Goal: Task Accomplishment & Management: Complete application form

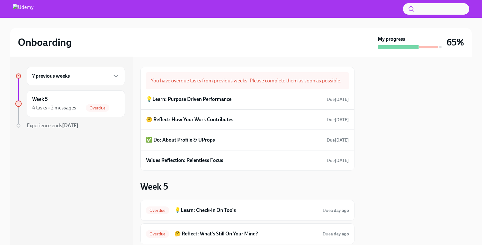
click at [108, 76] on div "7 previous weeks" at bounding box center [75, 76] width 87 height 8
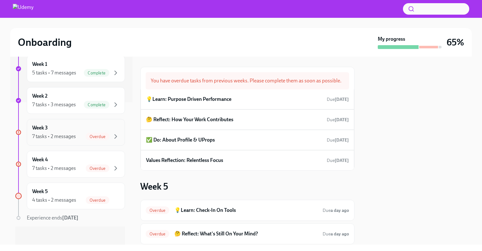
scroll to position [143, 0]
click at [79, 134] on div "7 tasks • 2 messages Overdue" at bounding box center [75, 137] width 87 height 8
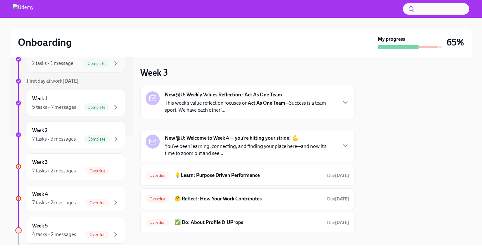
scroll to position [145, 0]
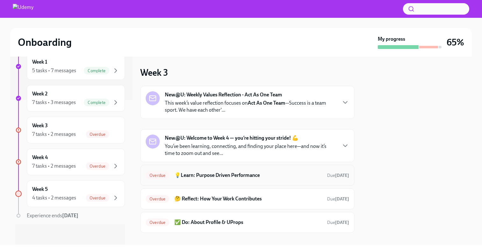
click at [231, 173] on h6 "💡Learn: Purpose Driven Performance" at bounding box center [247, 175] width 147 height 7
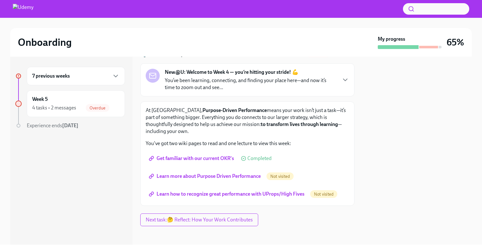
scroll to position [33, 0]
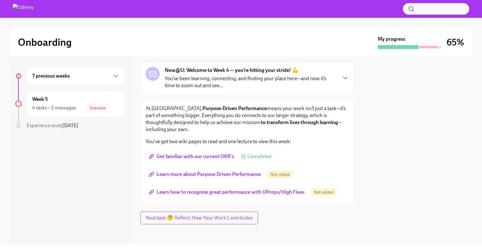
click at [215, 175] on span "Learn more about Purpose Driven Performance" at bounding box center [205, 174] width 111 height 6
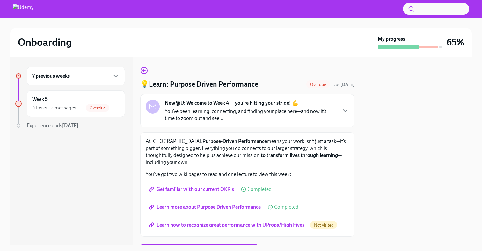
click at [216, 225] on span "Learn how to recognize great performance with UProps/High Fives" at bounding box center [227, 225] width 154 height 6
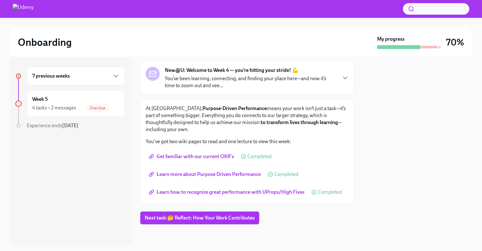
click at [167, 219] on span "Next task : 🤔 Reflect: How Your Work Contributes" at bounding box center [200, 218] width 110 height 6
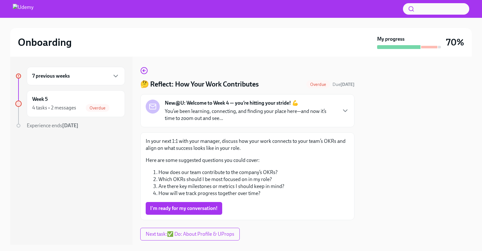
scroll to position [16, 0]
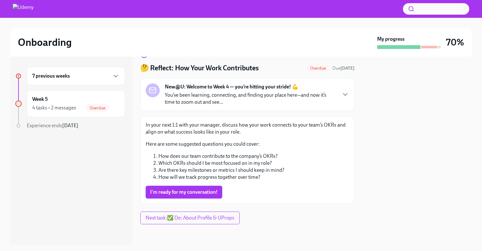
click at [187, 197] on button "I'm ready for my conversation!" at bounding box center [184, 192] width 76 height 13
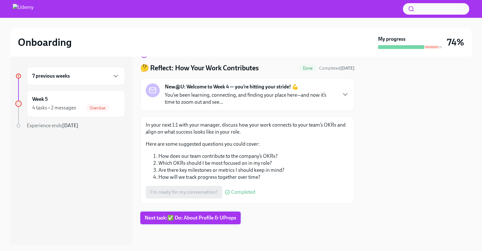
click at [193, 221] on span "Next task : ✅ Do: About Profile & UProps" at bounding box center [190, 218] width 91 height 6
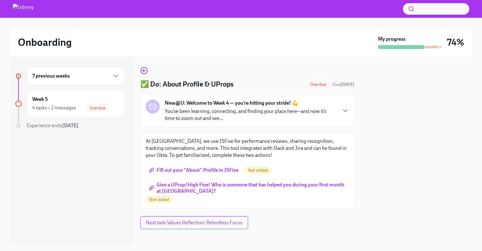
click at [194, 227] on button "Next task : Values Reflection: Relentless Focus" at bounding box center [194, 223] width 108 height 13
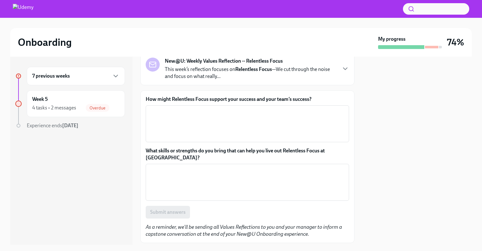
scroll to position [34, 0]
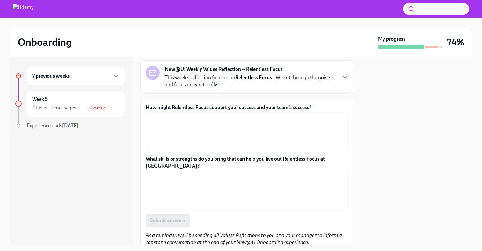
click at [102, 80] on div "7 previous weeks" at bounding box center [75, 76] width 87 height 8
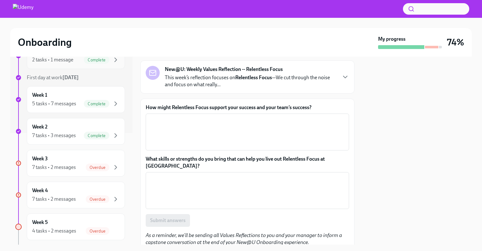
scroll to position [145, 0]
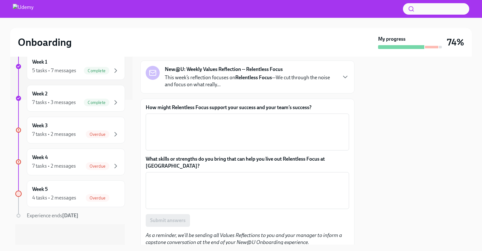
click at [190, 106] on label "How might Relentless Focus support your success and your team’s success?" at bounding box center [247, 107] width 203 height 7
click at [190, 117] on textarea "How might Relentless Focus support your success and your team’s success?" at bounding box center [247, 132] width 196 height 31
click at [190, 106] on label "How might Relentless Focus support your success and your team’s success?" at bounding box center [247, 107] width 203 height 7
click at [190, 117] on textarea "How might Relentless Focus support your success and your team’s success?" at bounding box center [247, 132] width 196 height 31
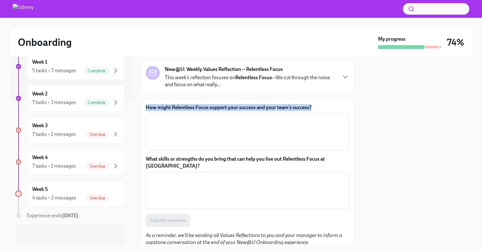
click at [190, 106] on label "How might Relentless Focus support your success and your team’s success?" at bounding box center [247, 107] width 203 height 7
click at [190, 117] on textarea "How might Relentless Focus support your success and your team’s success?" at bounding box center [247, 132] width 196 height 31
copy label "How might Relentless Focus support your success and your team’s success?"
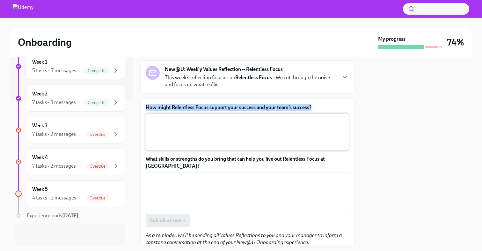
click at [214, 132] on textarea "How might Relentless Focus support your success and your team’s success?" at bounding box center [247, 132] width 196 height 31
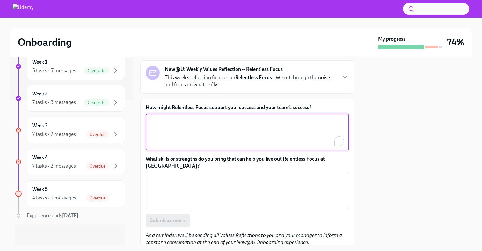
paste textarea "Relentless Focus will help me prioritize what truly moves the needle — both for…"
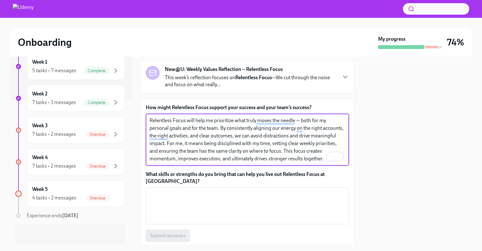
scroll to position [34, 0]
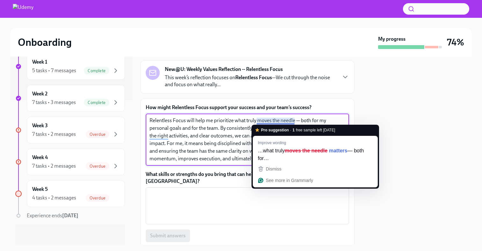
click at [284, 132] on strong "Pro suggestion" at bounding box center [275, 130] width 28 height 6
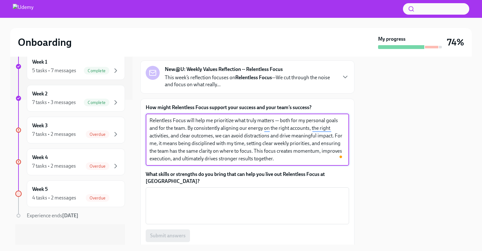
click at [277, 120] on textarea "Relentless Focus will help me prioritize what truly matters — both for my perso…" at bounding box center [247, 140] width 196 height 46
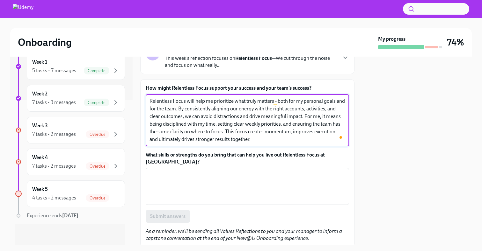
scroll to position [59, 0]
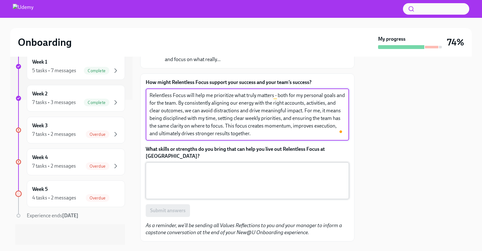
type textarea "Relentless Focus will help me prioritize what truly matters - both for my perso…"
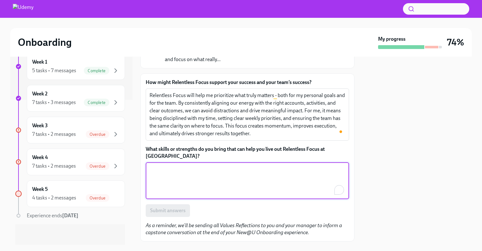
click at [265, 170] on textarea "What skills or strengths do you bring that can help you live out Relentless Foc…" at bounding box center [247, 181] width 196 height 31
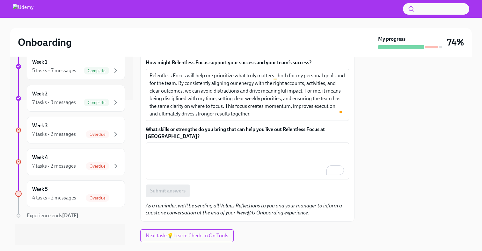
scroll to position [79, 0]
click at [196, 126] on label "What skills or strengths do you bring that can help you live out Relentless Foc…" at bounding box center [247, 133] width 203 height 14
click at [196, 146] on textarea "What skills or strengths do you bring that can help you live out Relentless Foc…" at bounding box center [247, 161] width 196 height 31
click at [196, 126] on label "What skills or strengths do you bring that can help you live out Relentless Foc…" at bounding box center [247, 133] width 203 height 14
click at [196, 146] on textarea "What skills or strengths do you bring that can help you live out Relentless Foc…" at bounding box center [247, 161] width 196 height 31
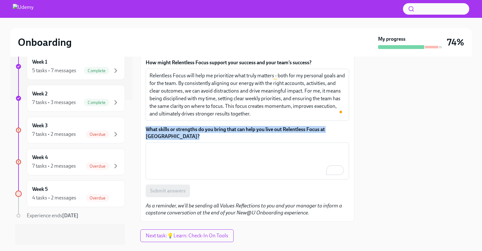
click at [196, 126] on label "What skills or strengths do you bring that can help you live out Relentless Foc…" at bounding box center [247, 133] width 203 height 14
click at [196, 146] on textarea "What skills or strengths do you bring that can help you live out Relentless Foc…" at bounding box center [247, 161] width 196 height 31
copy label "What skills or strengths do you bring that can help you live out Relentless Foc…"
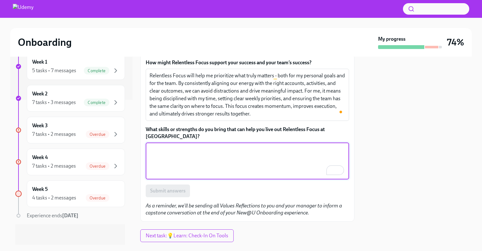
click at [179, 159] on textarea "What skills or strengths do you bring that can help you live out Relentless Foc…" at bounding box center [247, 161] width 196 height 31
paste textarea "One of my key strengths is prioritization — I’m able to quickly identify what m…"
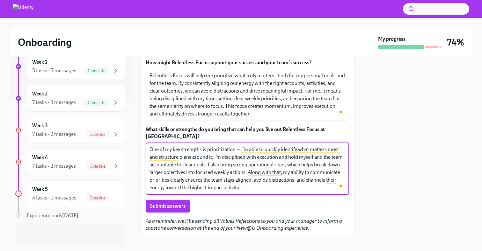
type textarea "One of my key strengths is prioritization — I’m able to quickly identify what m…"
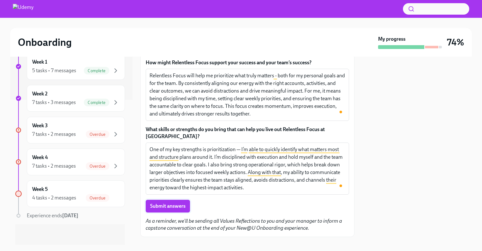
click at [169, 203] on span "Submit answers" at bounding box center [167, 206] width 35 height 6
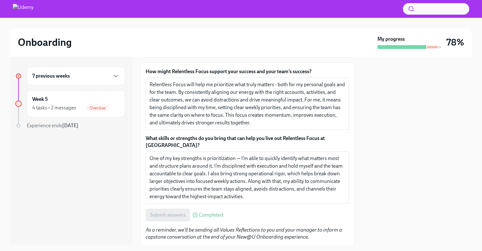
scroll to position [105, 0]
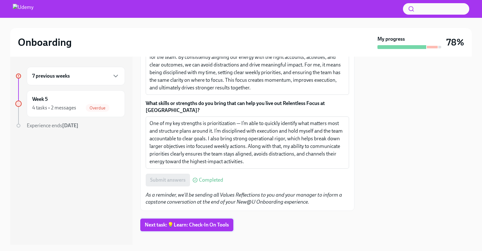
click at [191, 222] on button "Next task : 💡Learn: Check-In On Tools" at bounding box center [186, 225] width 93 height 13
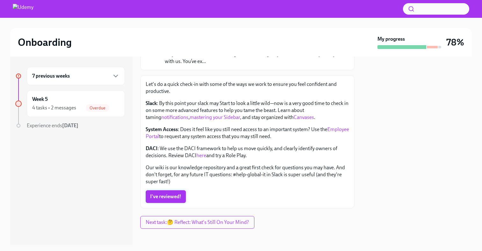
scroll to position [57, 0]
click at [212, 117] on link "mastering your Sidebar" at bounding box center [215, 118] width 50 height 6
click at [179, 200] on span "I've reviewed!" at bounding box center [165, 197] width 31 height 6
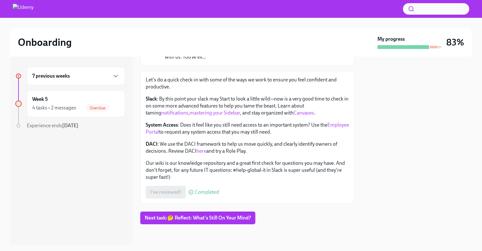
scroll to position [61, 0]
click at [192, 219] on span "Next task : 🤔 Reflect: What's Still On Your Mind?" at bounding box center [198, 218] width 106 height 6
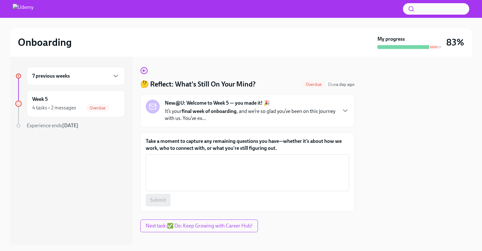
click at [211, 144] on label "Take a moment to capture any remaining questions you have—whether it’s about ho…" at bounding box center [247, 145] width 203 height 14
click at [211, 158] on textarea "Take a moment to capture any remaining questions you have—whether it’s about ho…" at bounding box center [247, 173] width 196 height 31
click at [211, 144] on label "Take a moment to capture any remaining questions you have—whether it’s about ho…" at bounding box center [247, 145] width 203 height 14
click at [211, 158] on textarea "Take a moment to capture any remaining questions you have—whether it’s about ho…" at bounding box center [247, 173] width 196 height 31
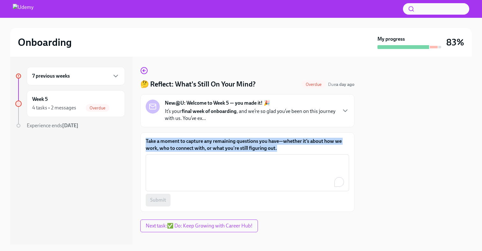
click at [211, 144] on label "Take a moment to capture any remaining questions you have—whether it’s about ho…" at bounding box center [247, 145] width 203 height 14
click at [211, 158] on textarea "Take a moment to capture any remaining questions you have—whether it’s about ho…" at bounding box center [247, 173] width 196 height 31
click at [204, 148] on label "Take a moment to capture any remaining questions you have—whether it’s about ho…" at bounding box center [247, 145] width 203 height 14
click at [204, 158] on textarea "Take a moment to capture any remaining questions you have—whether it’s about ho…" at bounding box center [247, 173] width 196 height 31
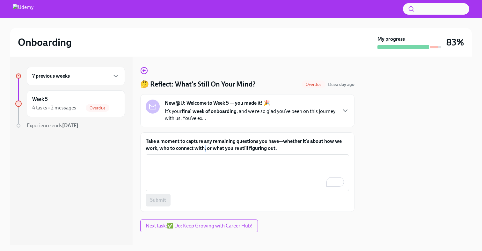
click at [204, 148] on label "Take a moment to capture any remaining questions you have—whether it’s about ho…" at bounding box center [247, 145] width 203 height 14
click at [204, 158] on textarea "Take a moment to capture any remaining questions you have—whether it’s about ho…" at bounding box center [247, 173] width 196 height 31
click at [203, 138] on label "Take a moment to capture any remaining questions you have—whether it’s about ho…" at bounding box center [247, 145] width 203 height 14
click at [203, 158] on textarea "Take a moment to capture any remaining questions you have—whether it’s about ho…" at bounding box center [247, 173] width 196 height 31
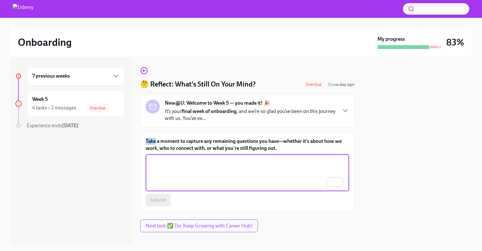
click at [203, 138] on label "Take a moment to capture any remaining questions you have—whether it’s about ho…" at bounding box center [247, 145] width 203 height 14
click at [203, 158] on textarea "Take a moment to capture any remaining questions you have—whether it’s about ho…" at bounding box center [247, 173] width 196 height 31
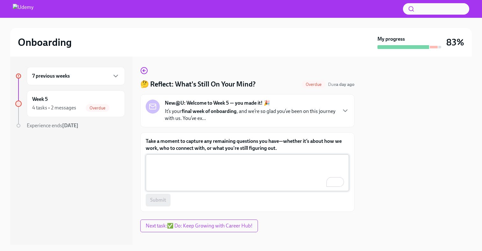
click at [187, 169] on textarea "Take a moment to capture any remaining questions you have—whether it’s about ho…" at bounding box center [247, 173] width 196 height 31
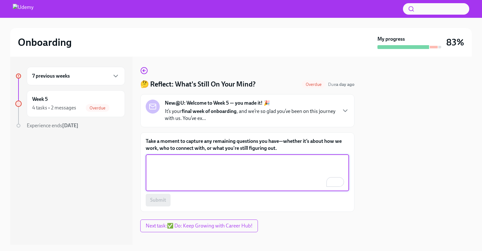
click at [190, 149] on label "Take a moment to capture any remaining questions you have—whether it’s about ho…" at bounding box center [247, 145] width 203 height 14
click at [190, 158] on textarea "Take a moment to capture any remaining questions you have—whether it’s about ho…" at bounding box center [247, 173] width 196 height 31
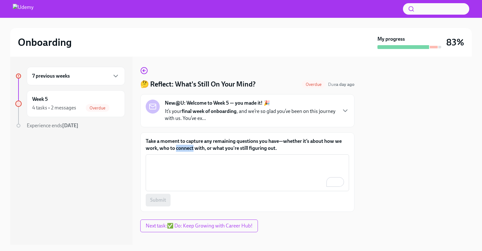
click at [190, 149] on label "Take a moment to capture any remaining questions you have—whether it’s about ho…" at bounding box center [247, 145] width 203 height 14
click at [190, 158] on textarea "Take a moment to capture any remaining questions you have—whether it’s about ho…" at bounding box center [247, 173] width 196 height 31
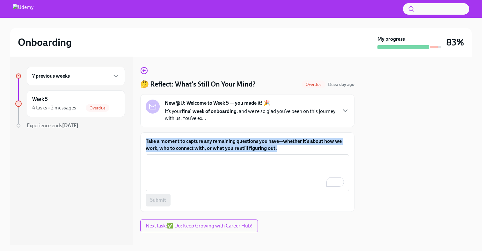
click at [190, 149] on label "Take a moment to capture any remaining questions you have—whether it’s about ho…" at bounding box center [247, 145] width 203 height 14
click at [190, 158] on textarea "Take a moment to capture any remaining questions you have—whether it’s about ho…" at bounding box center [247, 173] width 196 height 31
copy label "Take a moment to capture any remaining questions you have—whether it’s about ho…"
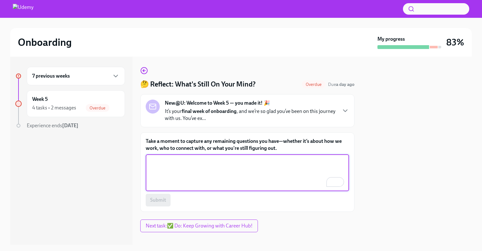
click at [172, 177] on textarea "Take a moment to capture any remaining questions you have—whether it’s about ho…" at bounding box center [247, 173] width 196 height 31
paste textarea "I’d like to better understand how different teams across regions set their focu…"
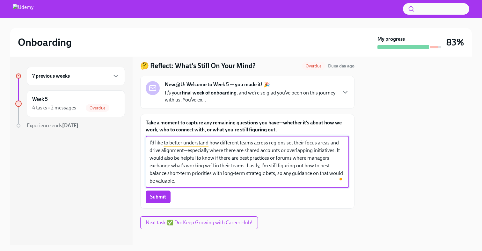
scroll to position [23, 0]
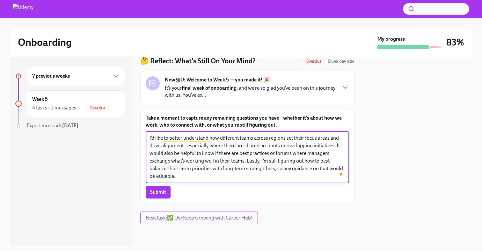
click at [186, 146] on textarea "I’d like to better understand how different teams across regions set their focu…" at bounding box center [247, 157] width 196 height 46
type textarea "I’d like to better understand how different teams across regions set their focu…"
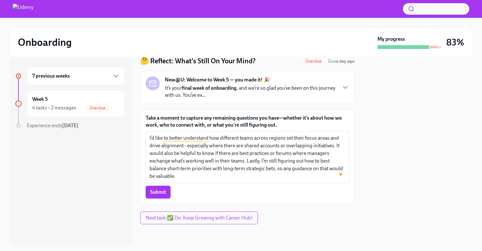
click at [161, 191] on span "Submit" at bounding box center [158, 192] width 16 height 6
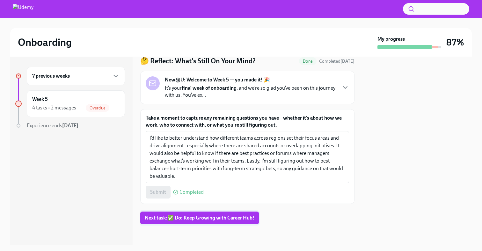
click at [201, 218] on span "Next task : ✅ Do: Keep Growing with Career Hub!" at bounding box center [200, 218] width 110 height 6
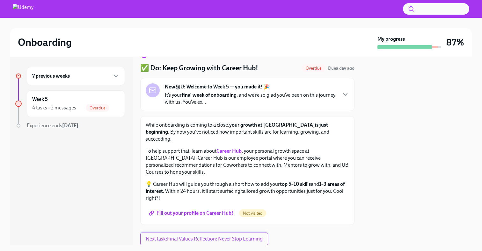
scroll to position [23, 0]
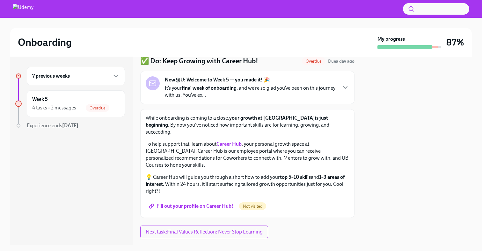
click at [229, 141] on strong "Career Hub" at bounding box center [228, 144] width 25 height 6
click at [212, 203] on span "Fill out your profile on Career Hub!" at bounding box center [191, 206] width 83 height 6
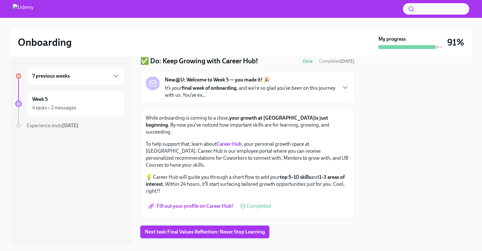
click at [206, 229] on span "Next task : Final Values Reflection: Never Stop Learning" at bounding box center [205, 232] width 120 height 6
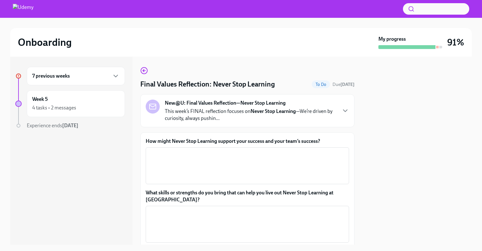
click at [209, 139] on label "How might Never Stop Learning support your success and your team’s success?" at bounding box center [247, 141] width 203 height 7
click at [209, 151] on textarea "How might Never Stop Learning support your success and your team’s success?" at bounding box center [247, 166] width 196 height 31
click at [209, 139] on label "How might Never Stop Learning support your success and your team’s success?" at bounding box center [247, 141] width 203 height 7
click at [209, 151] on textarea "How might Never Stop Learning support your success and your team’s success?" at bounding box center [247, 166] width 196 height 31
click at [209, 139] on label "How might Never Stop Learning support your success and your team’s success?" at bounding box center [247, 141] width 203 height 7
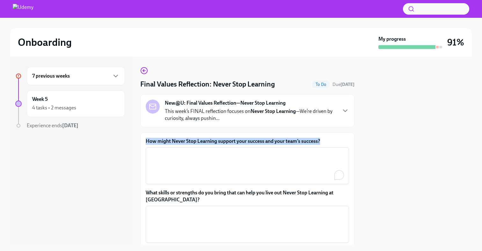
click at [209, 151] on textarea "How might Never Stop Learning support your success and your team’s success?" at bounding box center [247, 166] width 196 height 31
click at [209, 139] on label "How might Never Stop Learning support your success and your team’s success?" at bounding box center [247, 141] width 203 height 7
click at [209, 151] on textarea "How might Never Stop Learning support your success and your team’s success?" at bounding box center [247, 166] width 196 height 31
copy label "How might Never Stop Learning support your success and your team’s success?"
click at [205, 167] on textarea "How might Never Stop Learning support your success and your team’s success?" at bounding box center [247, 166] width 196 height 31
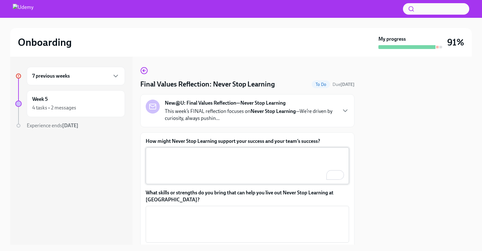
paste textarea "Never Stop Learning is key to staying ahead in a fast-changing environment. For…"
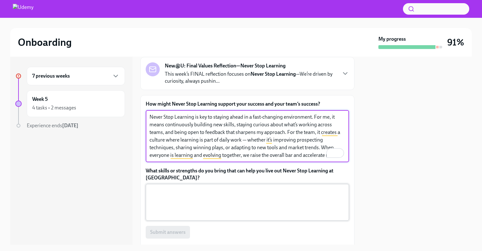
type textarea "Never Stop Learning is key to staying ahead in a fast-changing environment. For…"
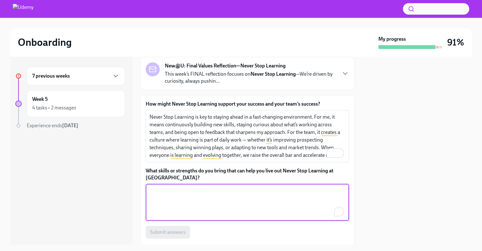
click at [219, 198] on textarea "What skills or strengths do you bring that can help you live out Never Stop Lea…" at bounding box center [247, 202] width 196 height 31
click at [212, 168] on label "What skills or strengths do you bring that can help you live out Never Stop Lea…" at bounding box center [247, 175] width 203 height 14
click at [212, 187] on textarea "What skills or strengths do you bring that can help you live out Never Stop Lea…" at bounding box center [247, 202] width 196 height 31
click at [212, 168] on label "What skills or strengths do you bring that can help you live out Never Stop Lea…" at bounding box center [247, 175] width 203 height 14
click at [212, 187] on textarea "What skills or strengths do you bring that can help you live out Never Stop Lea…" at bounding box center [247, 202] width 196 height 31
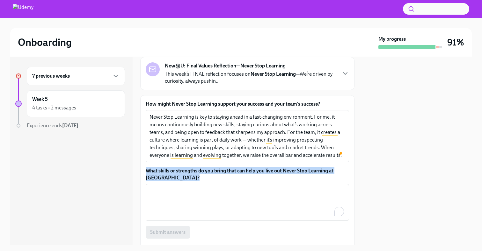
click at [212, 168] on label "What skills or strengths do you bring that can help you live out Never Stop Lea…" at bounding box center [247, 175] width 203 height 14
click at [212, 187] on textarea "What skills or strengths do you bring that can help you live out Never Stop Lea…" at bounding box center [247, 202] width 196 height 31
copy label "What skills or strengths do you bring that can help you live out Never Stop Lea…"
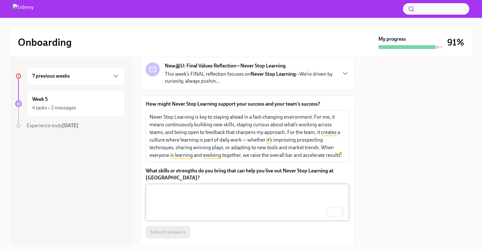
click at [176, 201] on textarea "What skills or strengths do you bring that can help you live out Never Stop Lea…" at bounding box center [247, 202] width 196 height 31
paste textarea "I bring a strong sense of curiosity and a genuine drive to keep improving — bot…"
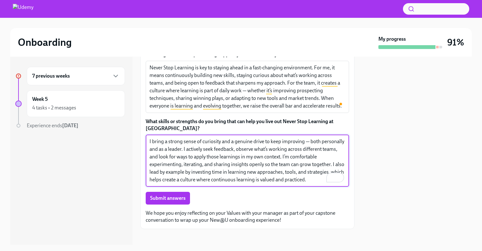
scroll to position [91, 0]
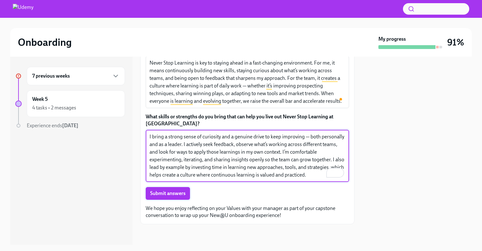
type textarea "I bring a strong sense of curiosity and a genuine drive to keep improving — bot…"
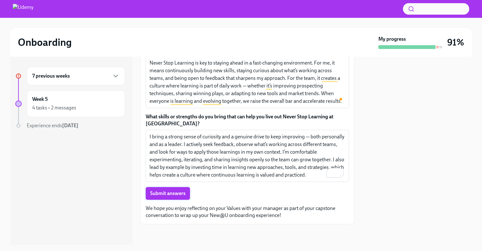
click at [173, 192] on span "Submit answers" at bounding box center [167, 194] width 35 height 6
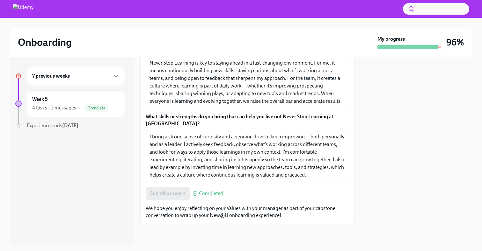
click at [52, 76] on h6 "7 previous weeks" at bounding box center [51, 76] width 38 height 7
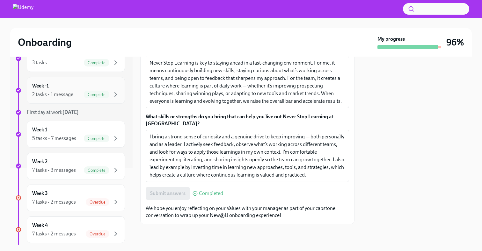
scroll to position [145, 0]
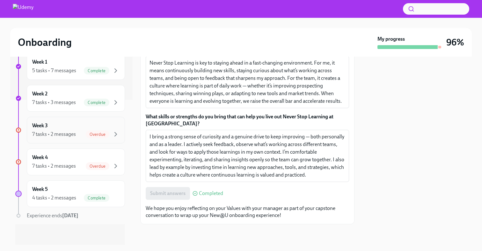
click at [69, 131] on div "7 tasks • 2 messages" at bounding box center [54, 134] width 44 height 7
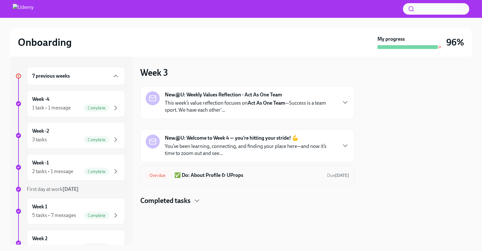
click at [182, 177] on h6 "✅ Do: About Profile & UProps" at bounding box center [247, 175] width 147 height 7
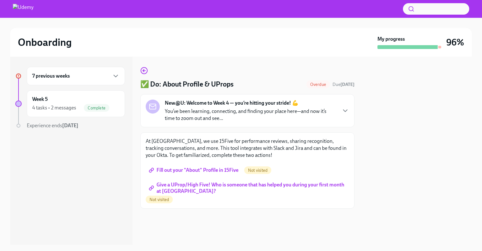
click at [187, 170] on span "Fill out your "About" Profile in 15Five" at bounding box center [194, 170] width 88 height 6
click at [172, 188] on span "Give a UProp/High Five! Who is someone that has helped you during your first mo…" at bounding box center [247, 188] width 194 height 6
